Goal: Use online tool/utility: Utilize a website feature to perform a specific function

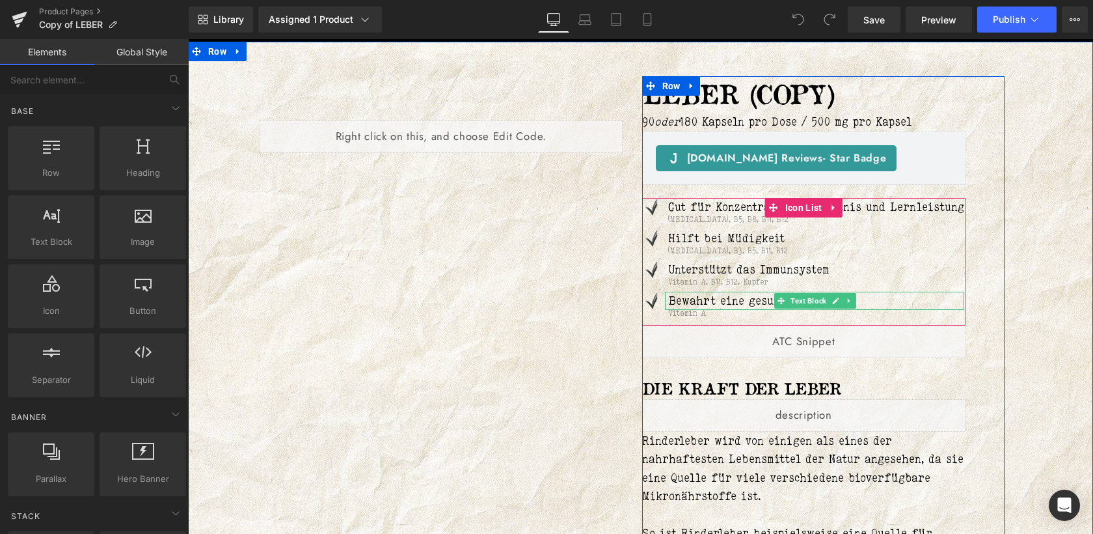
scroll to position [158, 0]
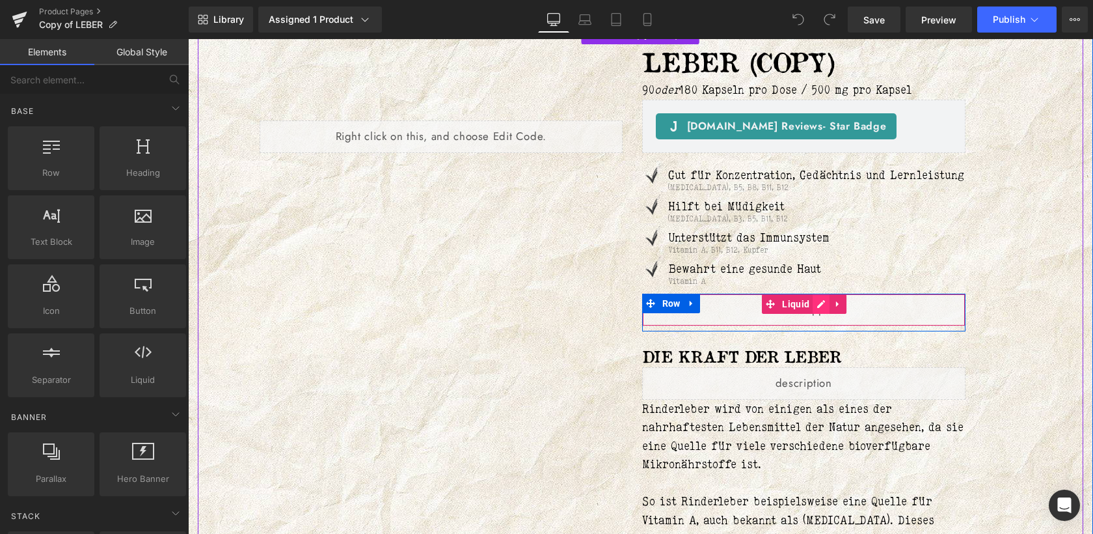
click at [823, 326] on div "Liquid" at bounding box center [804, 310] width 324 height 33
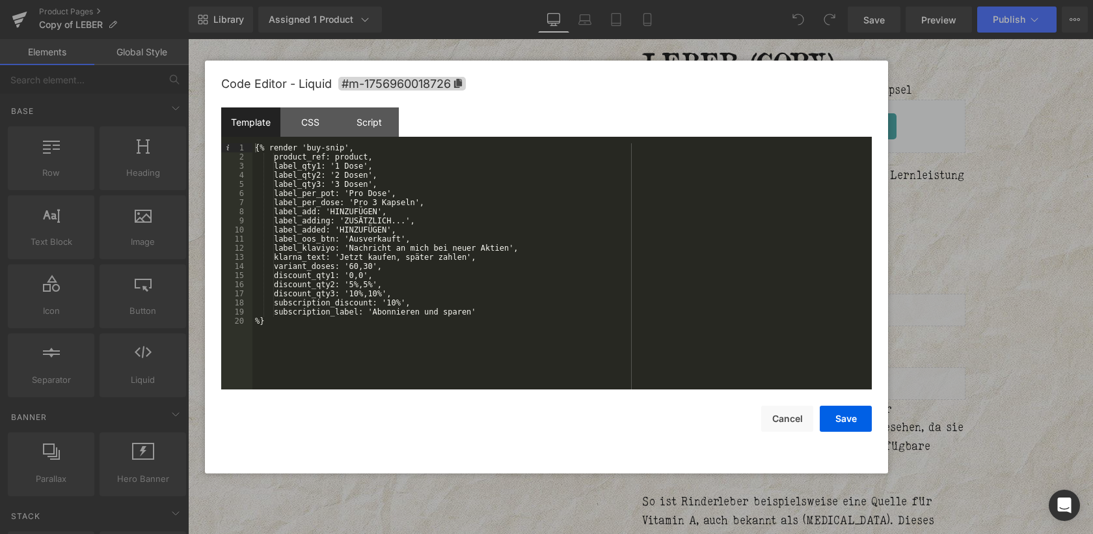
click at [480, 313] on div "{% render 'buy-snip', product_ref: product, label_qty1: '1 Dose', label_qty2: '…" at bounding box center [563, 275] width 620 height 264
click at [835, 420] on button "Save" at bounding box center [846, 418] width 52 height 26
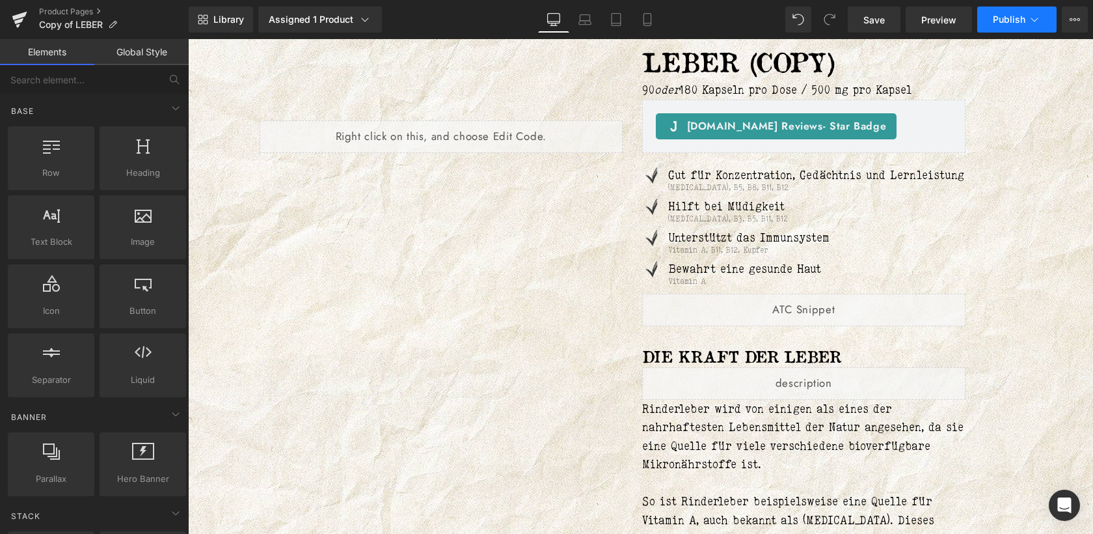
click at [1021, 21] on span "Publish" at bounding box center [1009, 19] width 33 height 10
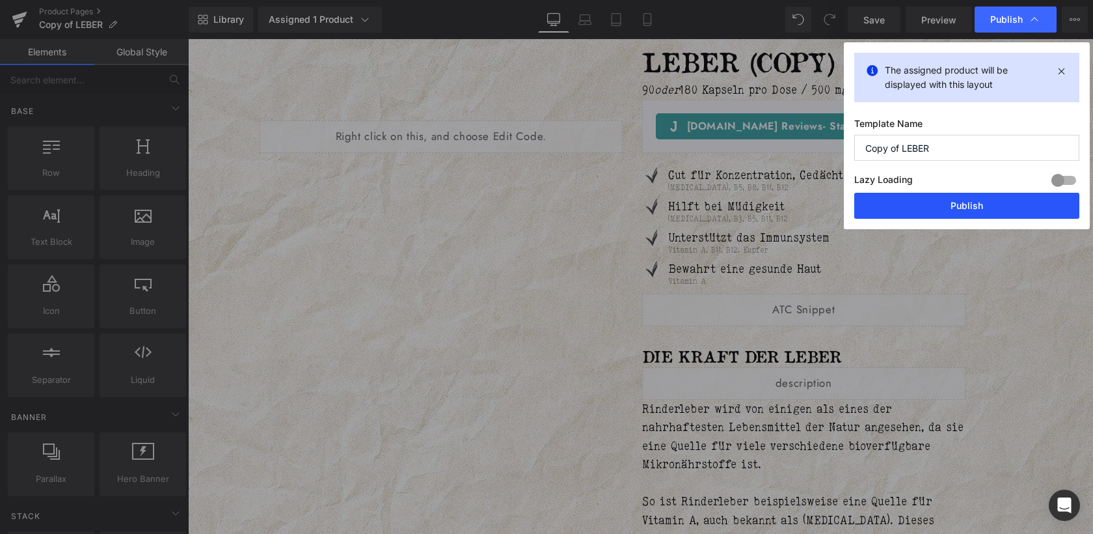
click at [944, 205] on button "Publish" at bounding box center [967, 206] width 225 height 26
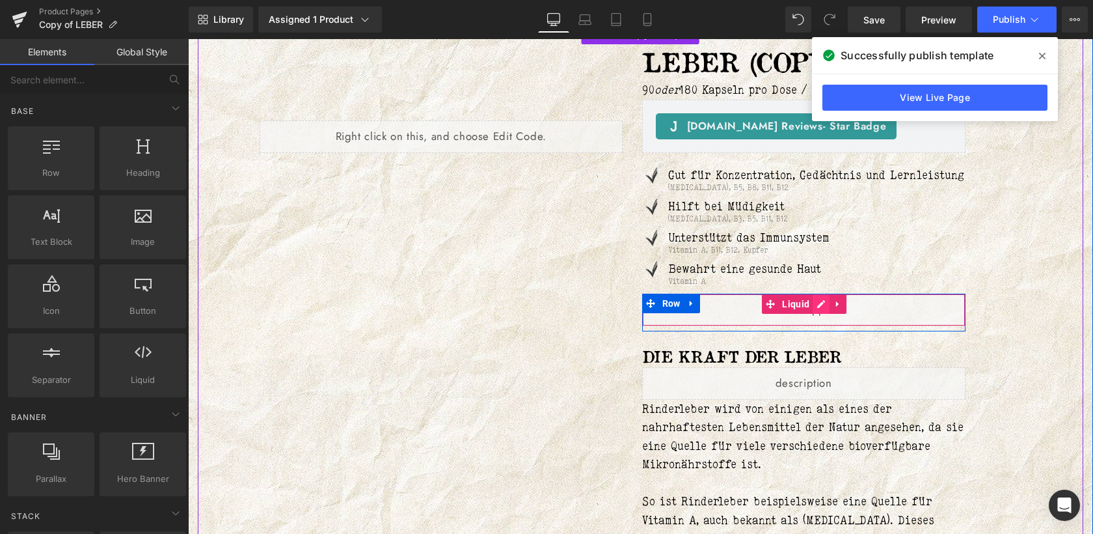
click at [826, 322] on div "Liquid" at bounding box center [804, 310] width 324 height 33
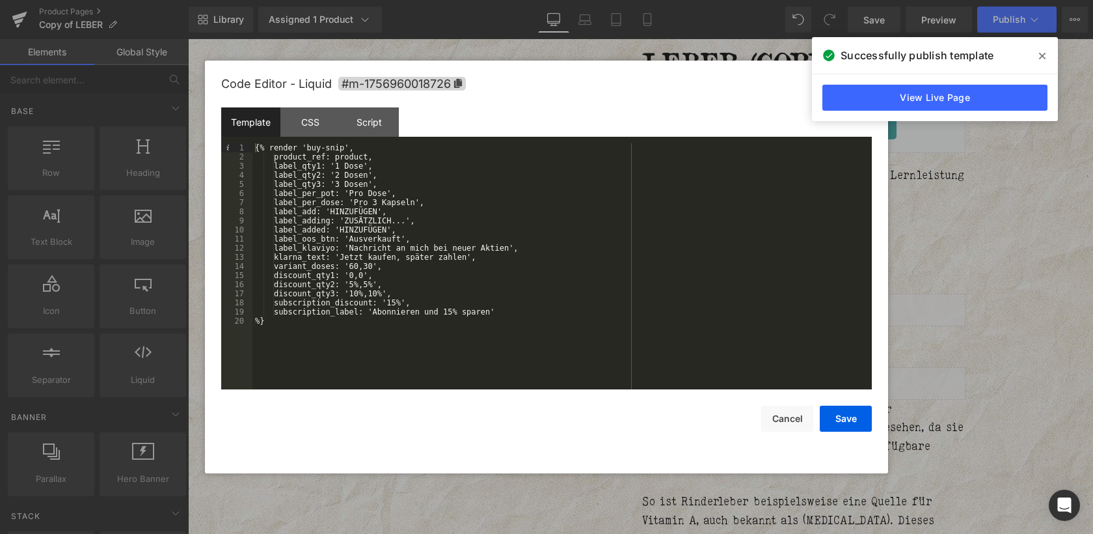
click at [412, 301] on div "{% render 'buy-snip', product_ref: product, label_qty1: '1 Dose', label_qty2: '…" at bounding box center [563, 275] width 620 height 264
click at [852, 419] on button "Save" at bounding box center [846, 418] width 52 height 26
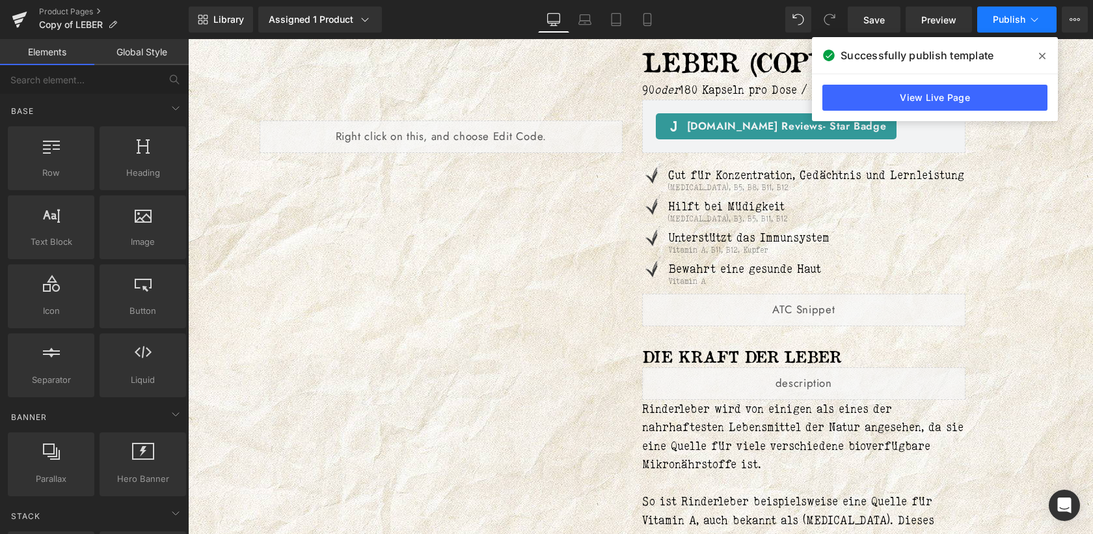
click at [1002, 17] on span "Publish" at bounding box center [1009, 19] width 33 height 10
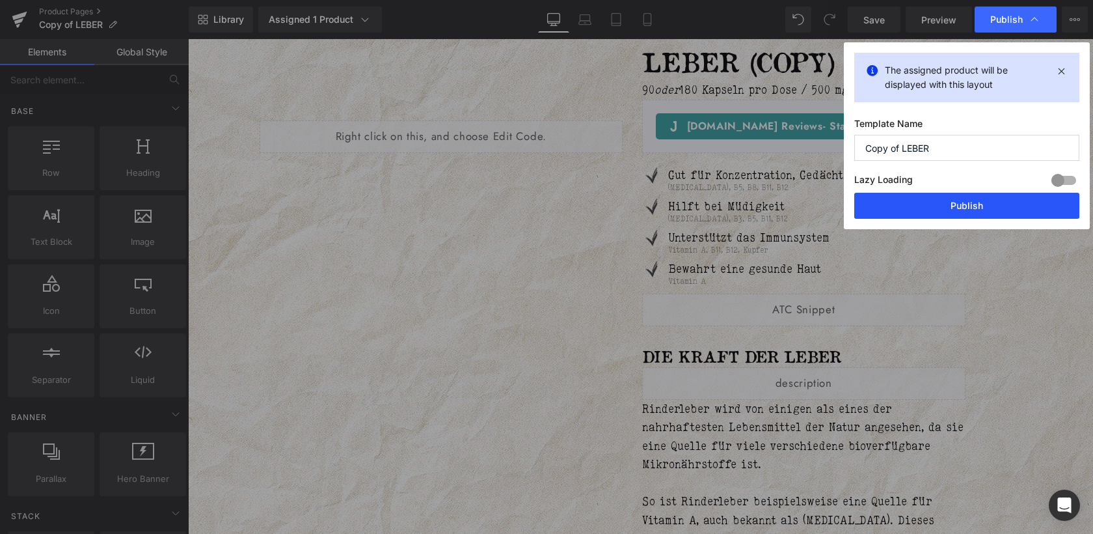
click at [965, 204] on button "Publish" at bounding box center [967, 206] width 225 height 26
